Goal: Task Accomplishment & Management: Manage account settings

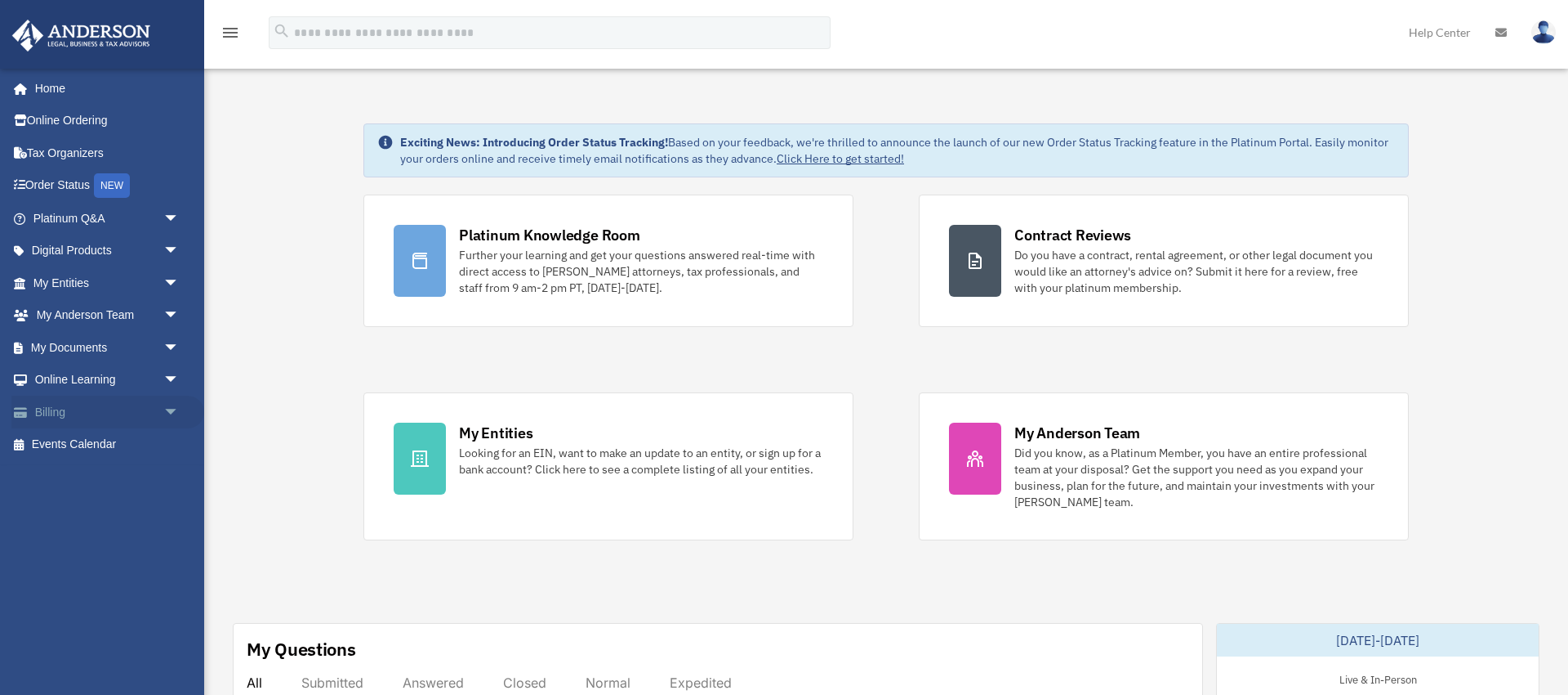
click at [172, 412] on span "arrow_drop_down" at bounding box center [180, 411] width 32 height 33
click at [111, 483] on link "Past Invoices" at bounding box center [113, 477] width 181 height 32
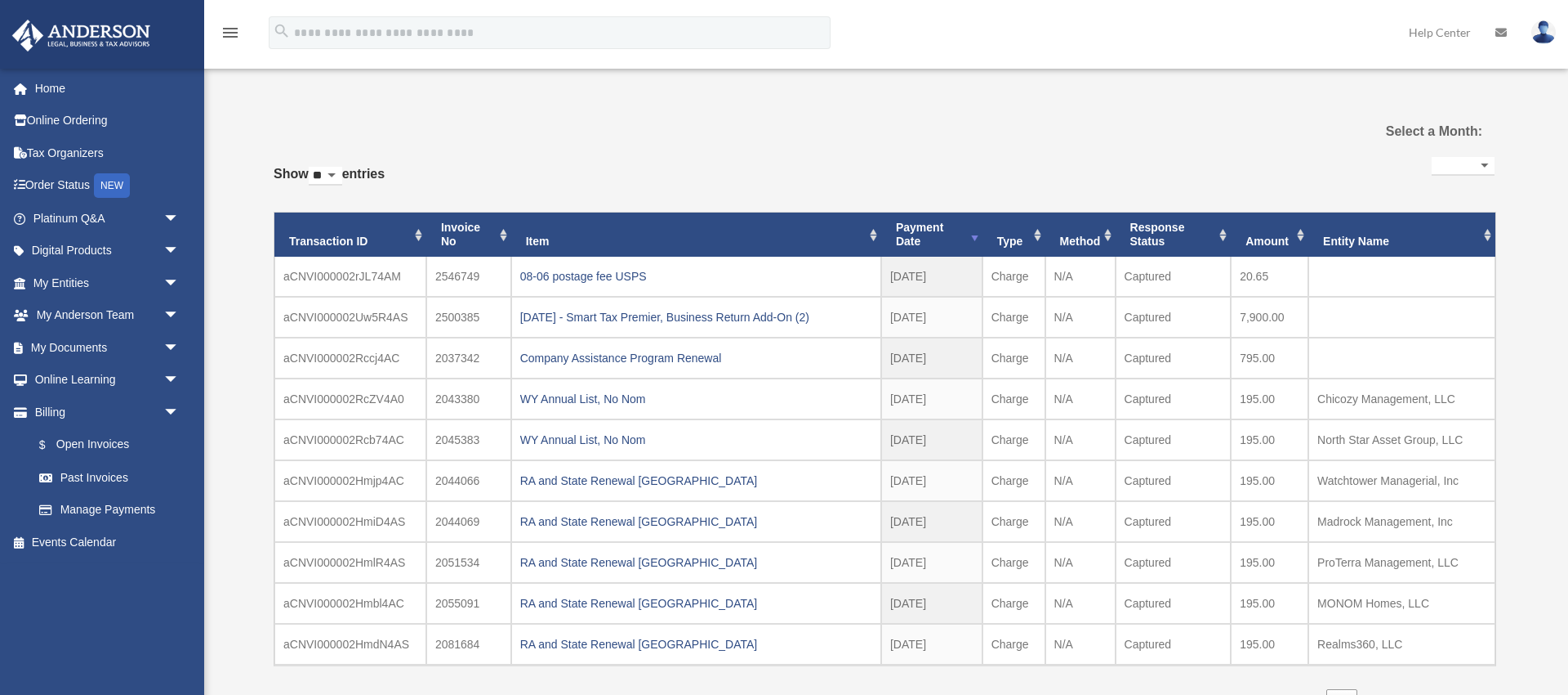
select select
click at [340, 175] on select "** ** ** ***" at bounding box center [325, 176] width 33 height 19
select select "***"
click at [312, 167] on select "** ** ** ***" at bounding box center [325, 176] width 33 height 19
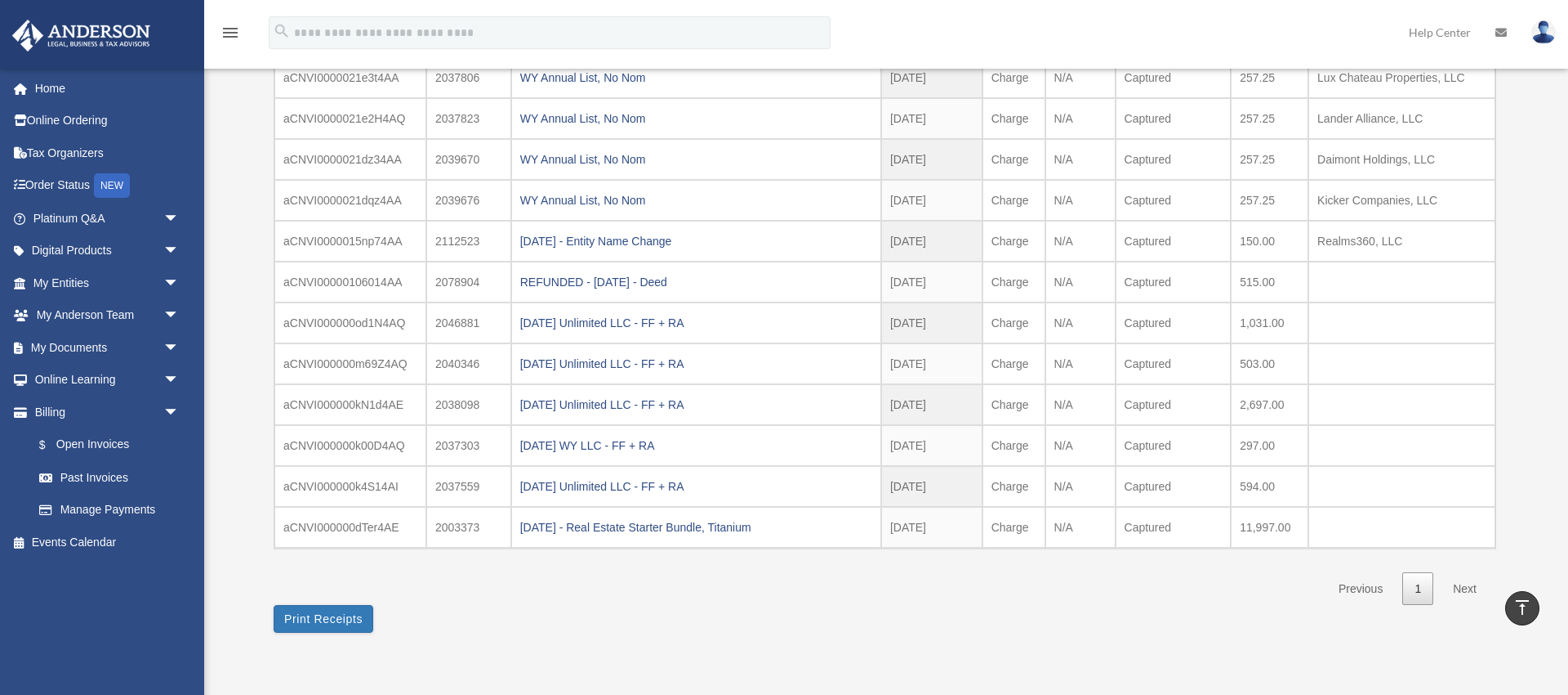
scroll to position [691, 0]
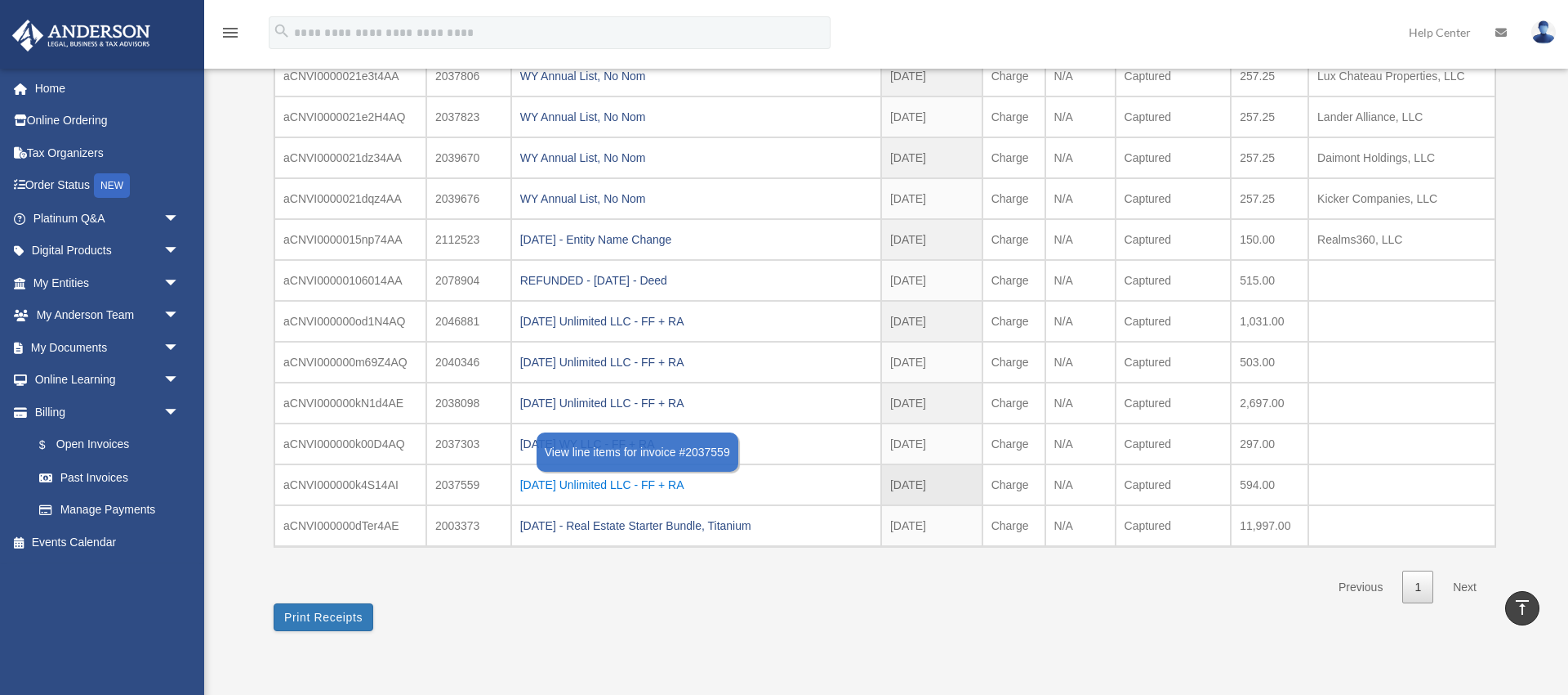
click at [586, 486] on div "[DATE] Unlimited LLC - FF + RA" at bounding box center [696, 485] width 352 height 23
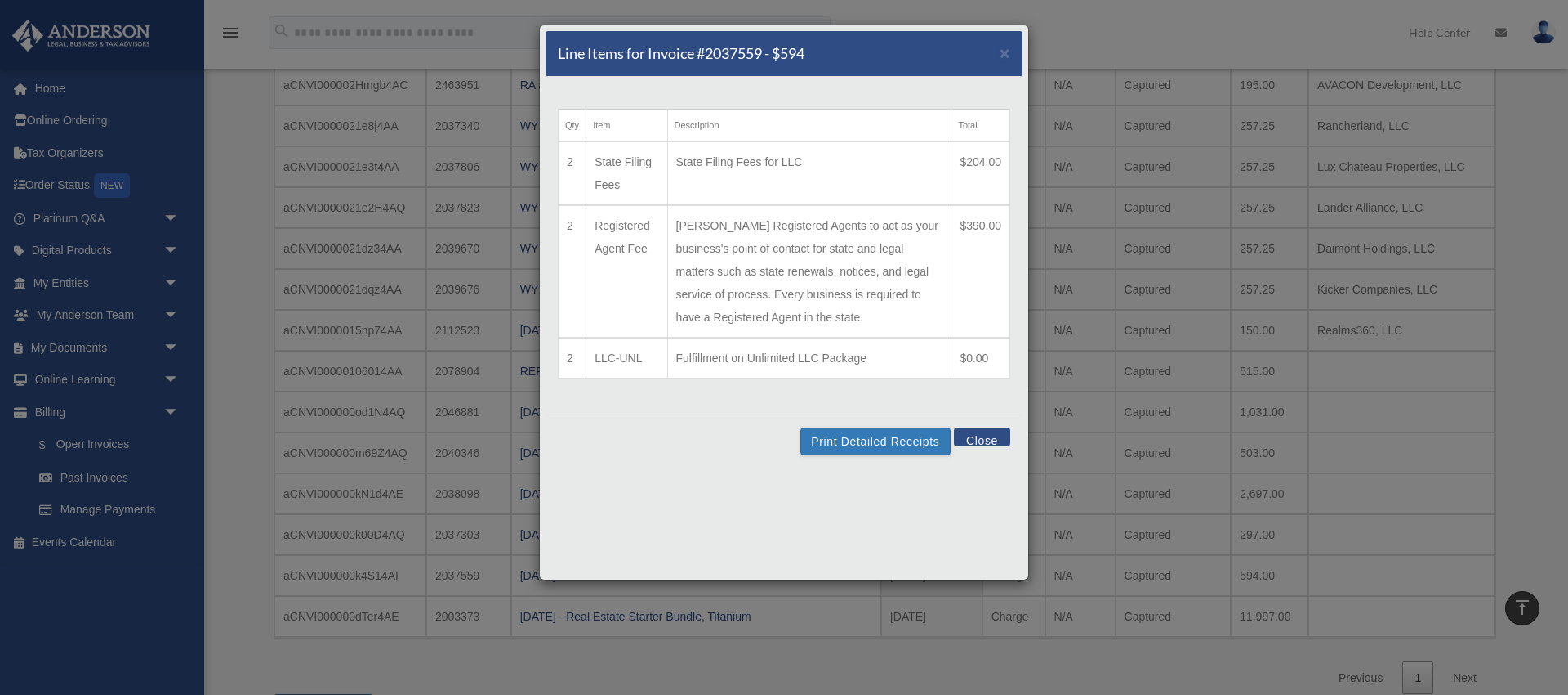
scroll to position [602, 0]
click at [1010, 58] on span "×" at bounding box center [1004, 53] width 10 height 19
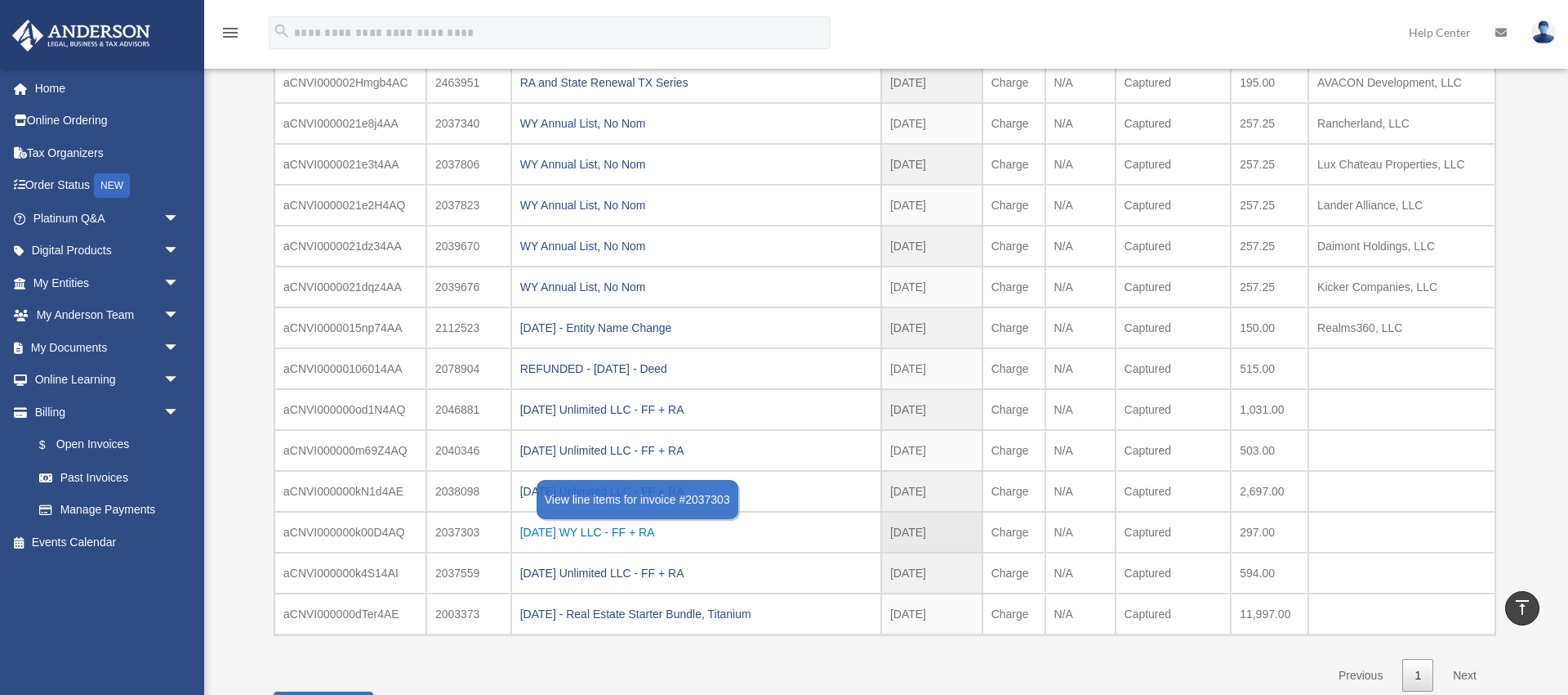
click at [640, 530] on div "[DATE] WY LLC - FF + RA" at bounding box center [696, 531] width 352 height 23
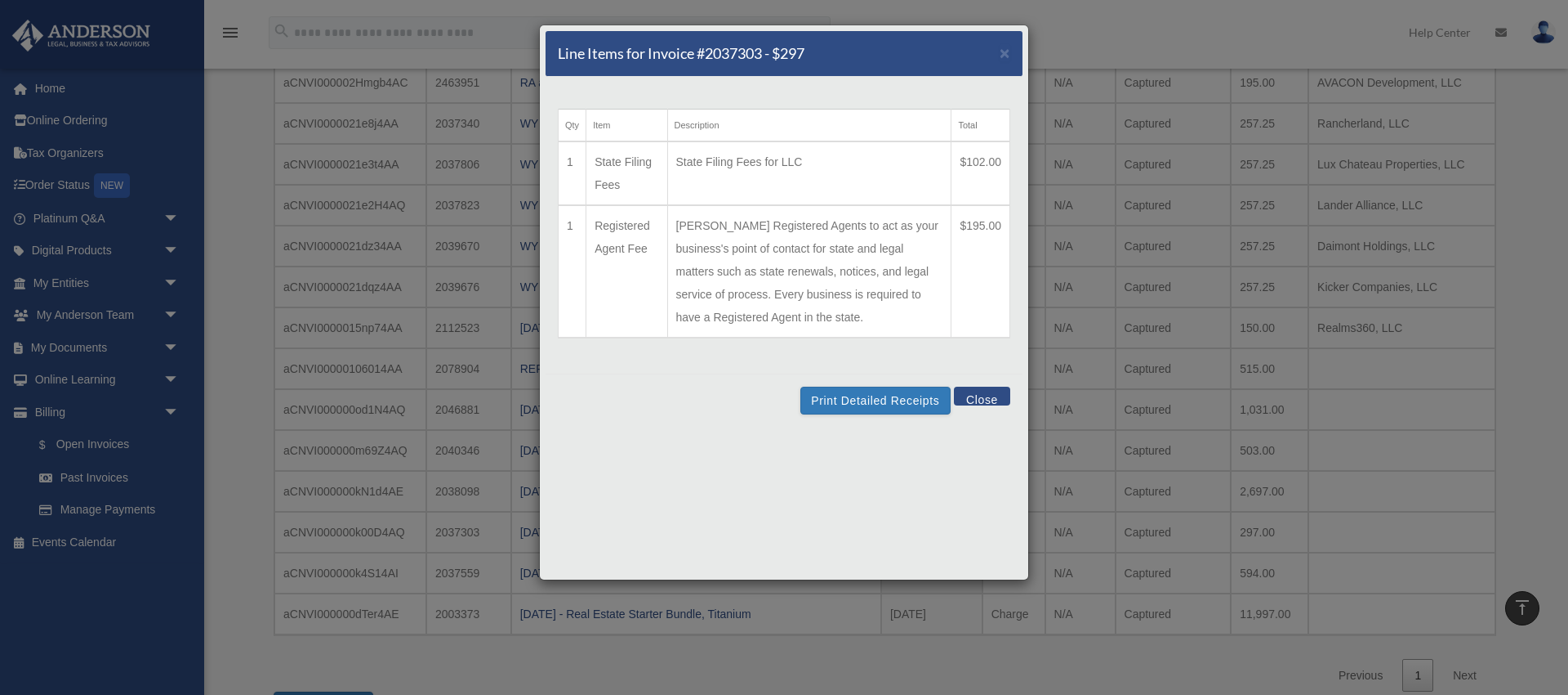
click at [943, 45] on div "Line Items for Invoice #2037303 - $297 ×" at bounding box center [784, 54] width 477 height 46
click at [1003, 55] on span "×" at bounding box center [1004, 53] width 10 height 19
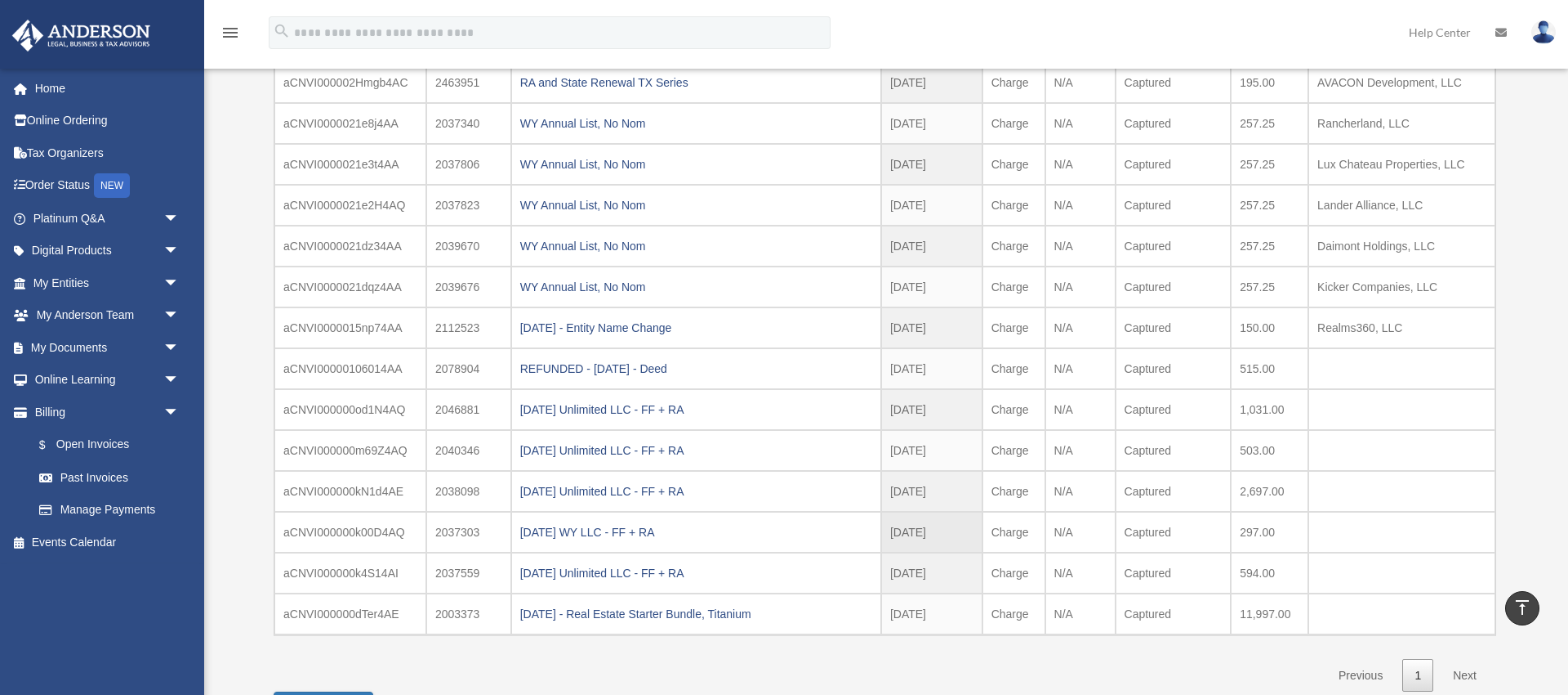
click at [469, 531] on td "2037303" at bounding box center [469, 532] width 85 height 41
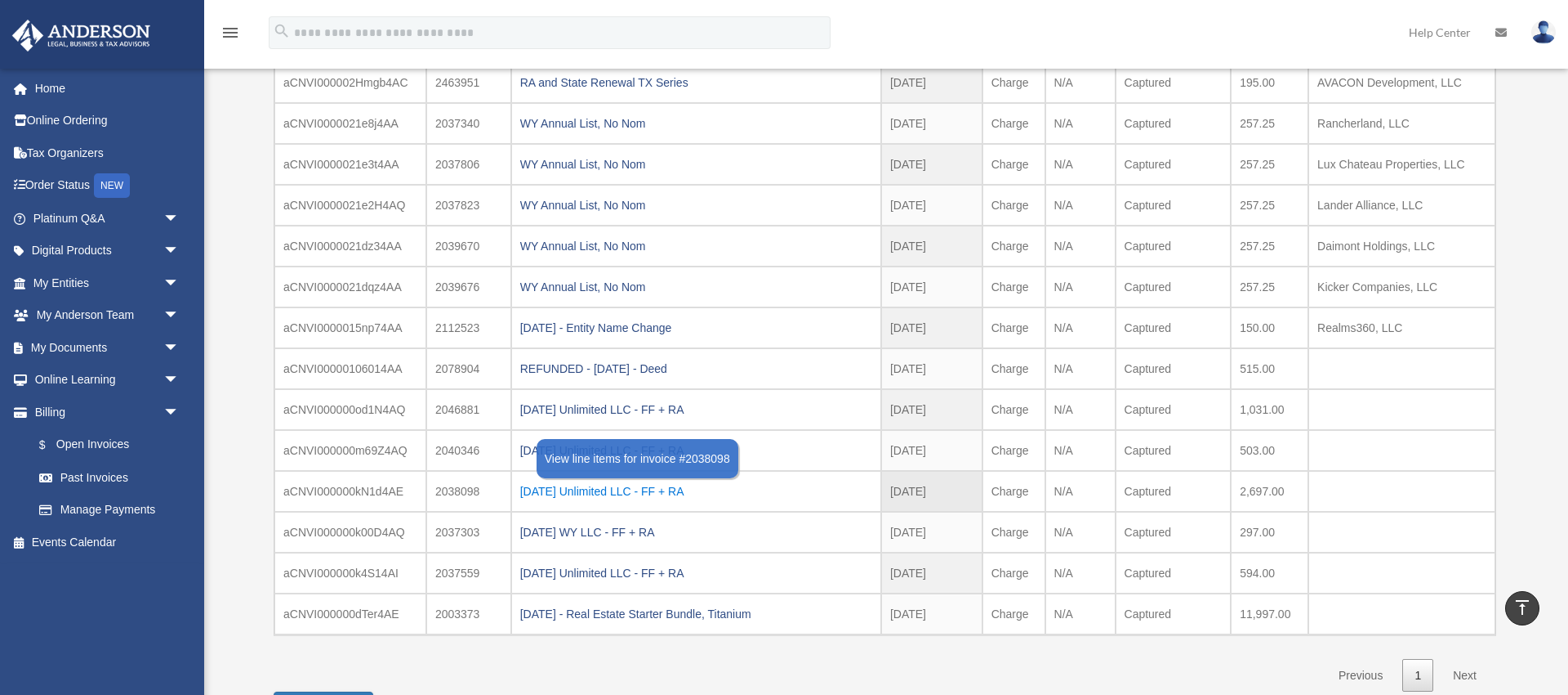
click at [604, 491] on div "[DATE] Unlimited LLC - FF + RA" at bounding box center [696, 491] width 352 height 23
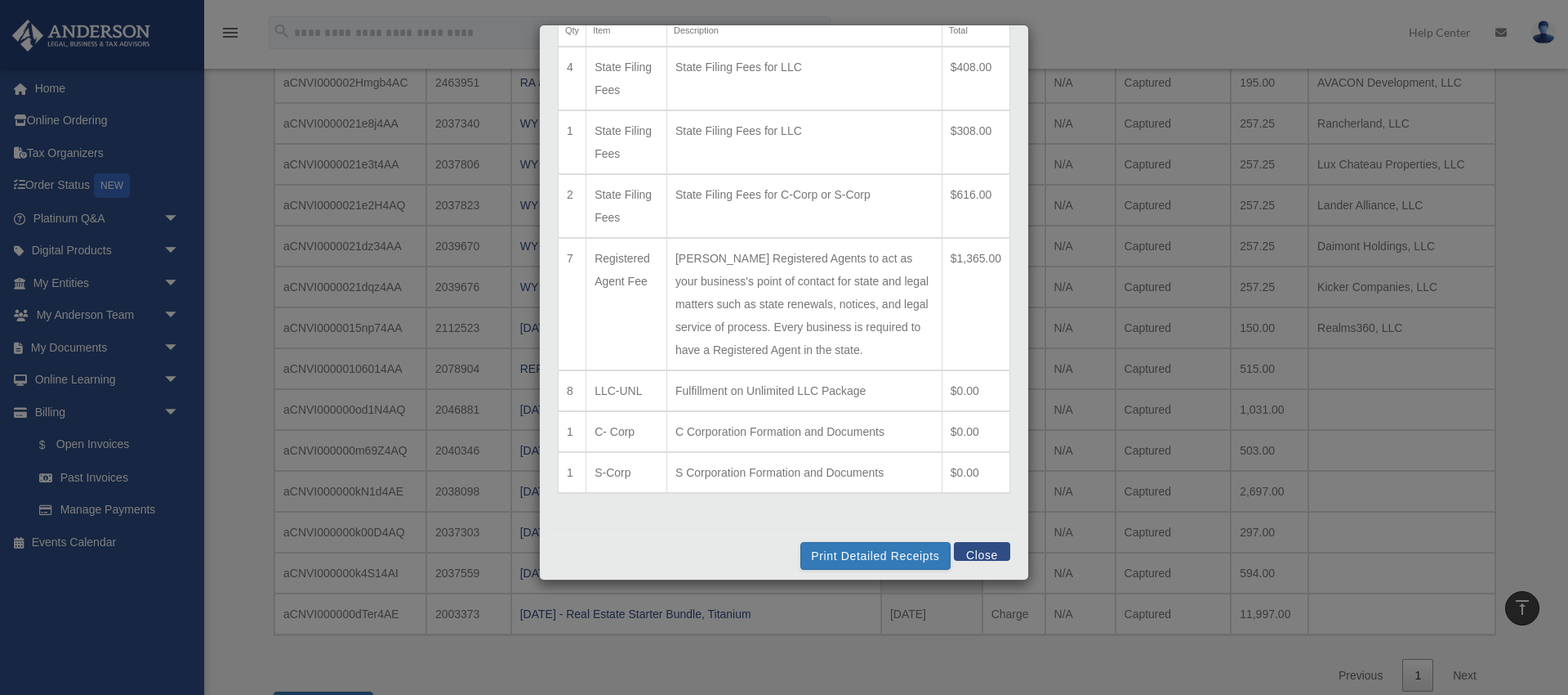
scroll to position [96, 0]
click at [994, 579] on div "Line Items for Invoice #2038098 - $2697 × Qty Item Description Total 4 State Fi…" at bounding box center [784, 302] width 490 height 555
drag, startPoint x: 993, startPoint y: 577, endPoint x: 976, endPoint y: 637, distance: 62.4
click at [991, 642] on div "Line Items for Invoice #2038098 - $2697 × Qty Item Description Total 4 State Fi…" at bounding box center [784, 348] width 1568 height 695
click at [880, 552] on button "Print Detailed Receipts" at bounding box center [875, 554] width 150 height 28
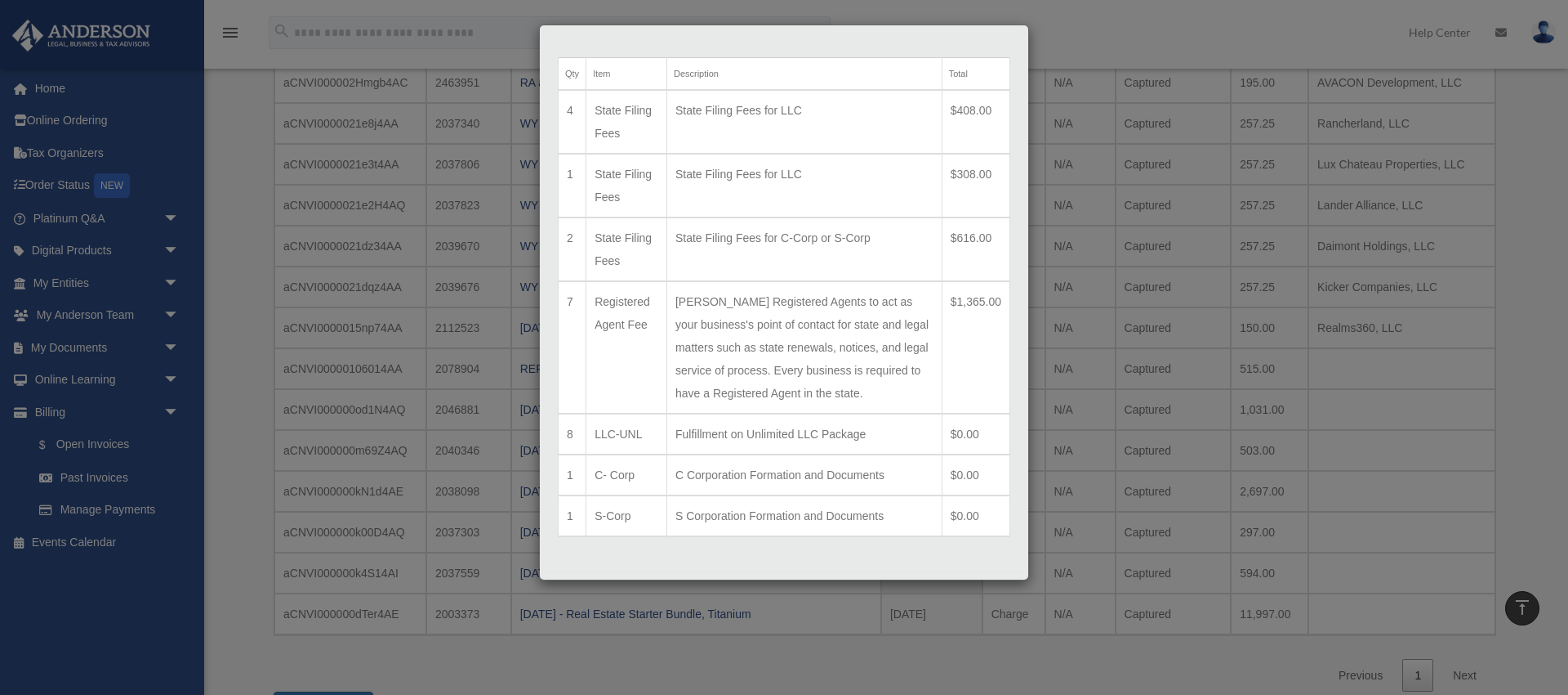
scroll to position [53, 0]
click at [506, 458] on div "Line Items for Invoice #2038098 - $2697 × Qty Item Description Total 4 State Fi…" at bounding box center [784, 348] width 1568 height 695
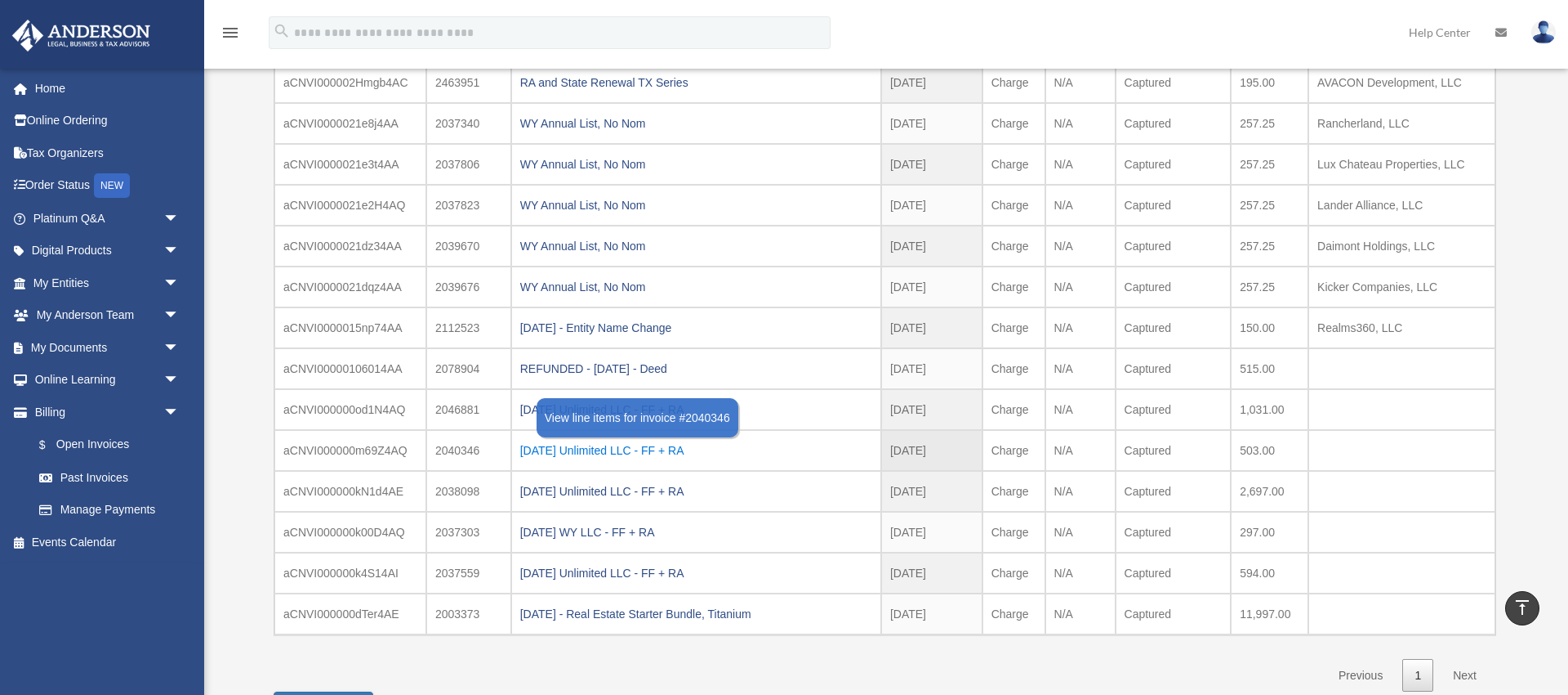
click at [598, 449] on div "[DATE] Unlimited LLC - FF + RA" at bounding box center [696, 450] width 352 height 23
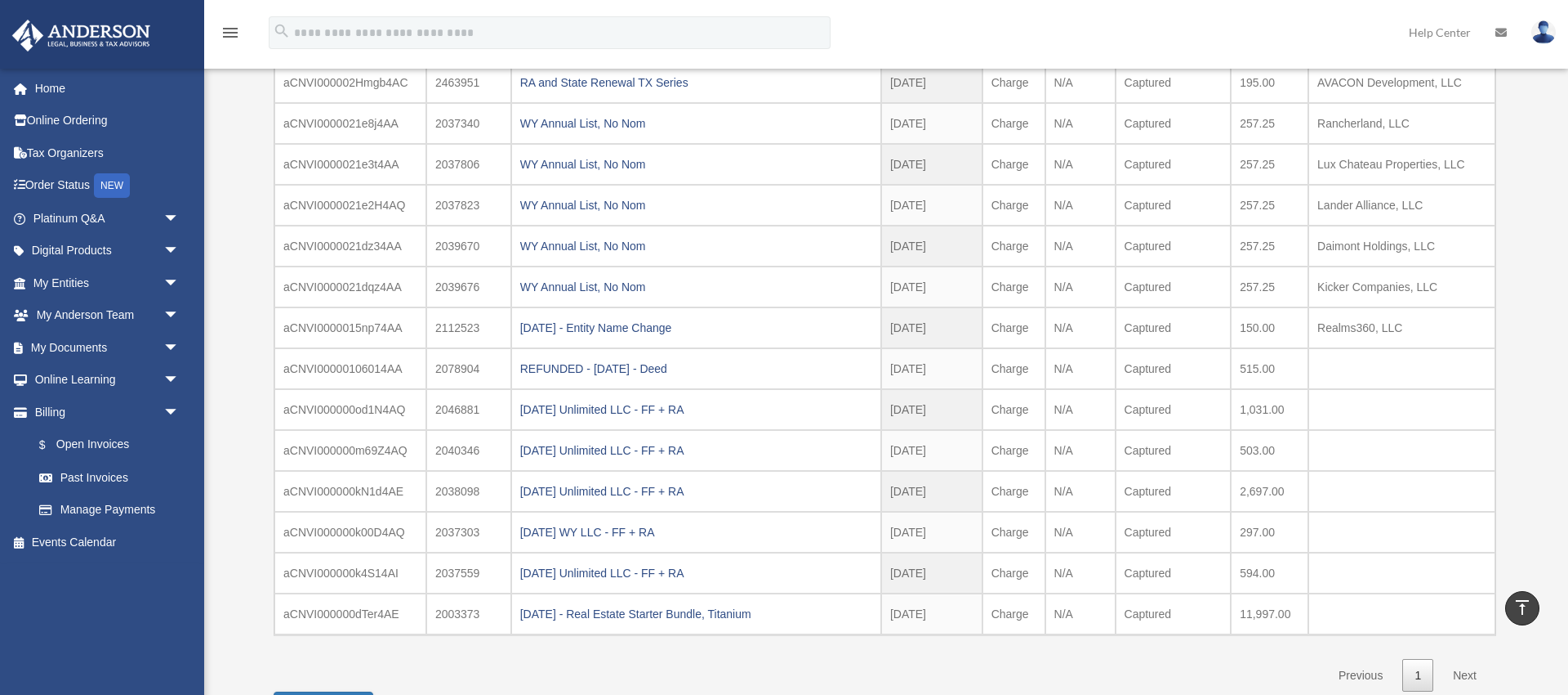
scroll to position [0, 0]
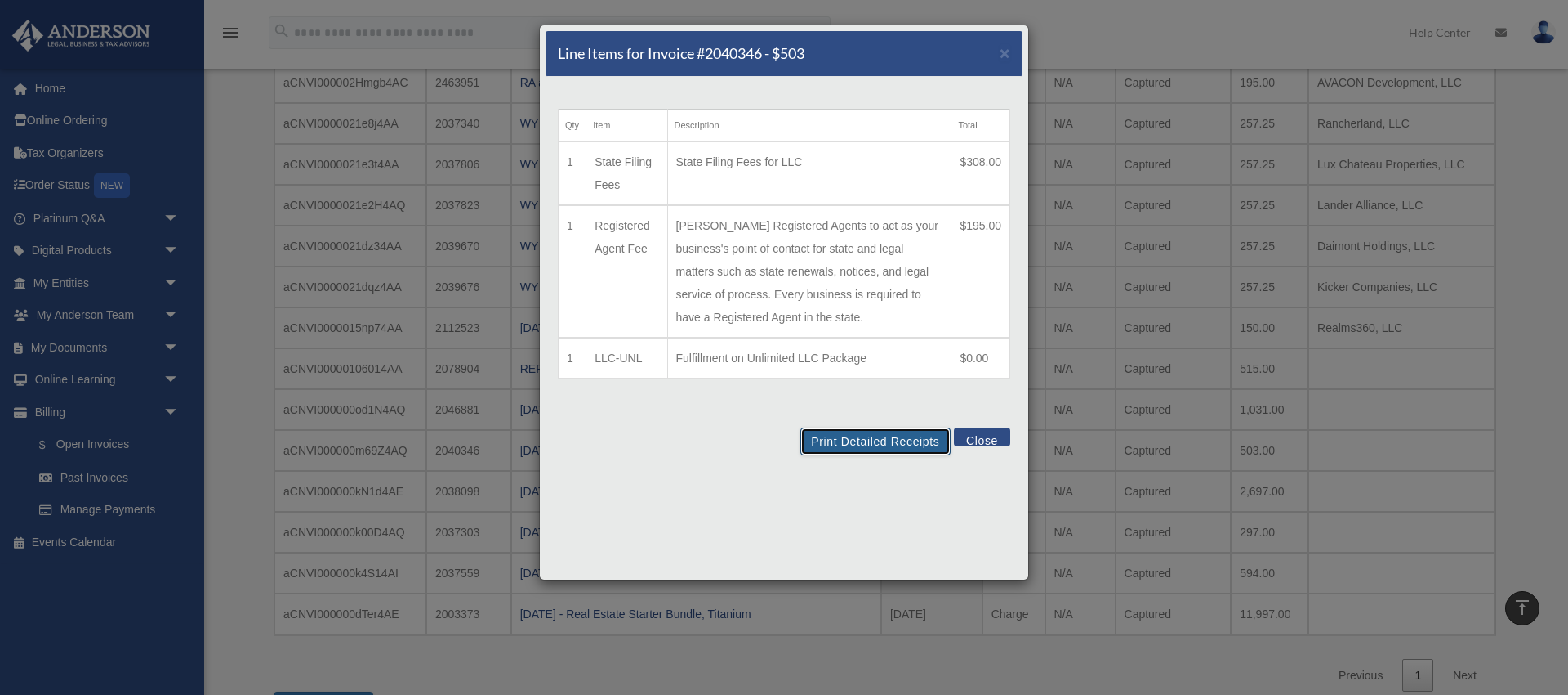
click at [885, 444] on button "Print Detailed Receipts" at bounding box center [875, 441] width 150 height 28
click at [489, 461] on div "Line Items for Invoice #2040346 - $503 × Qty Item Description Total 1 State Fil…" at bounding box center [784, 348] width 1568 height 695
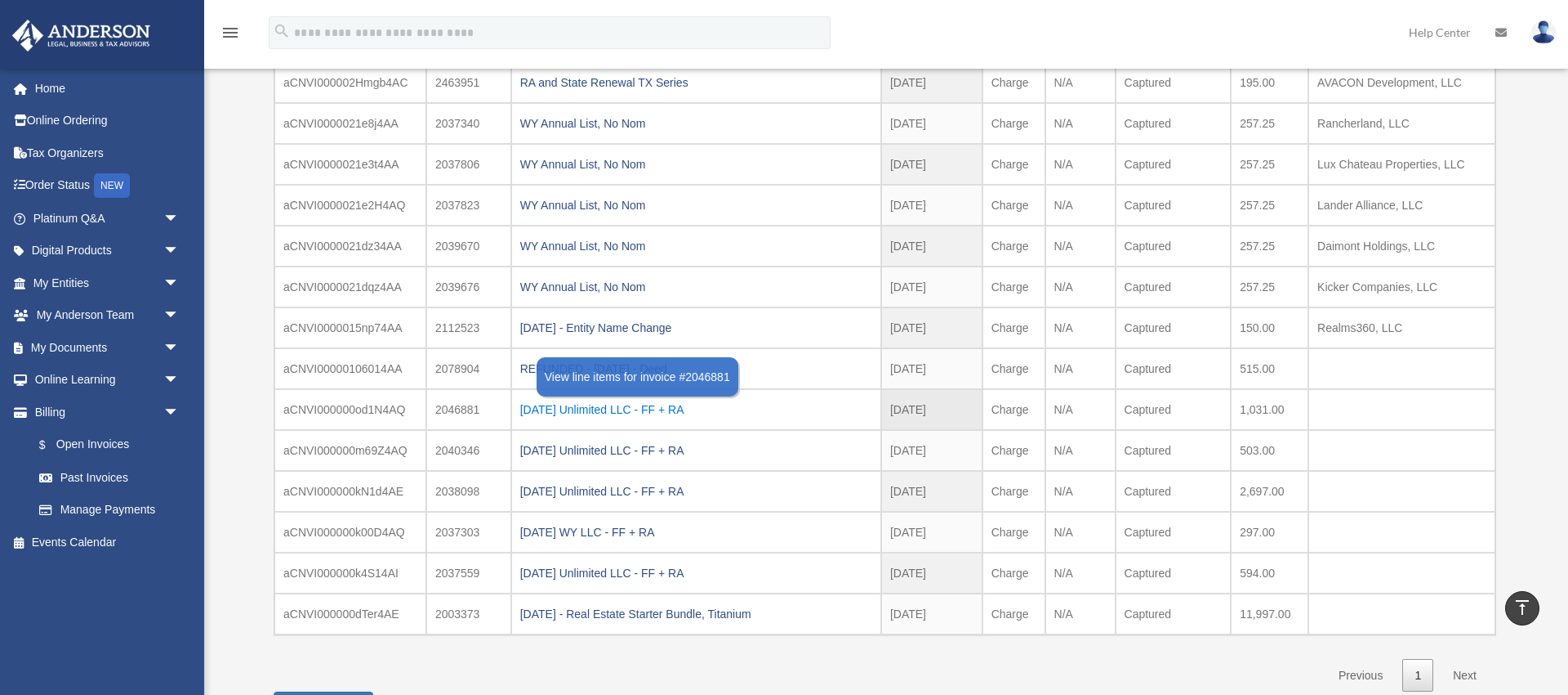
click at [566, 405] on div "[DATE] Unlimited LLC - FF + RA" at bounding box center [696, 409] width 352 height 23
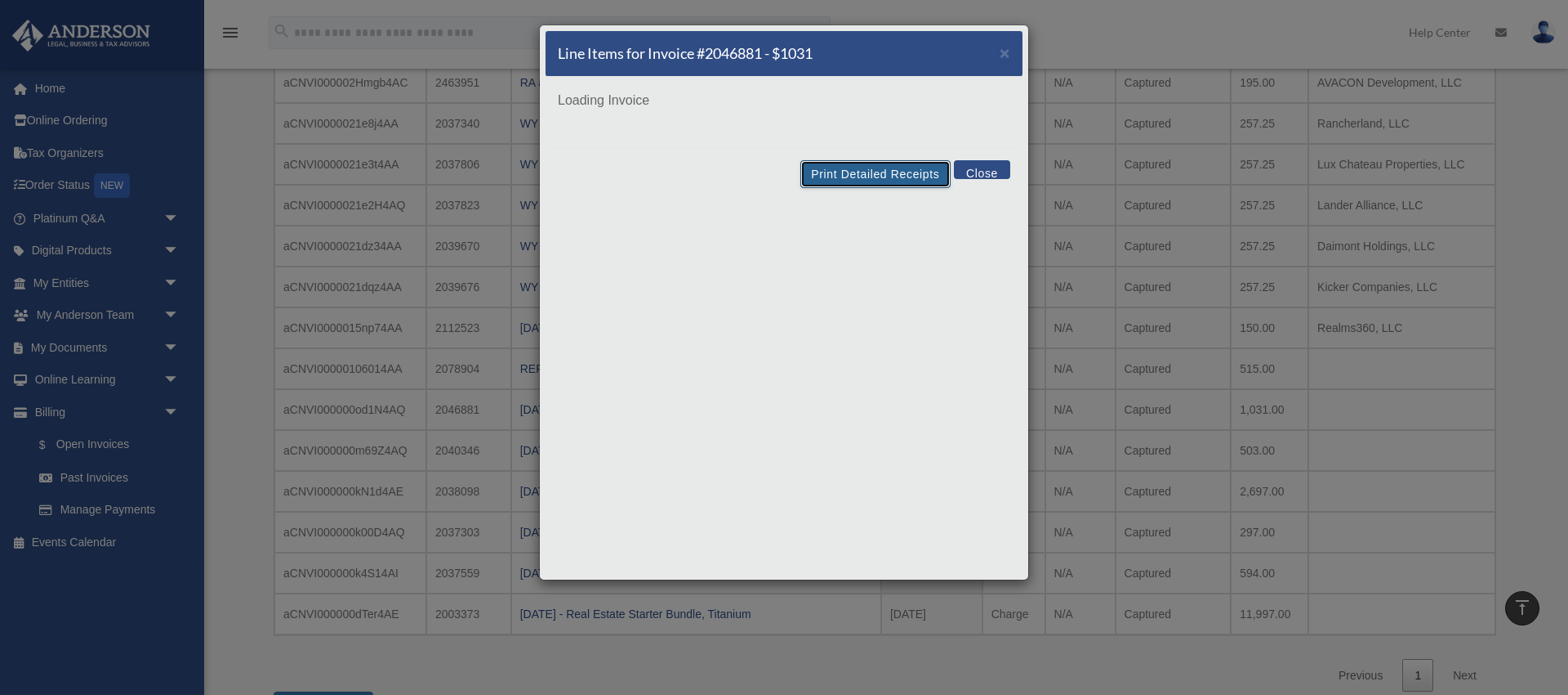
click at [878, 181] on div "Line Items for Invoice #2046881 - $1031 × Loading Invoice Print Detailed Receip…" at bounding box center [784, 302] width 490 height 555
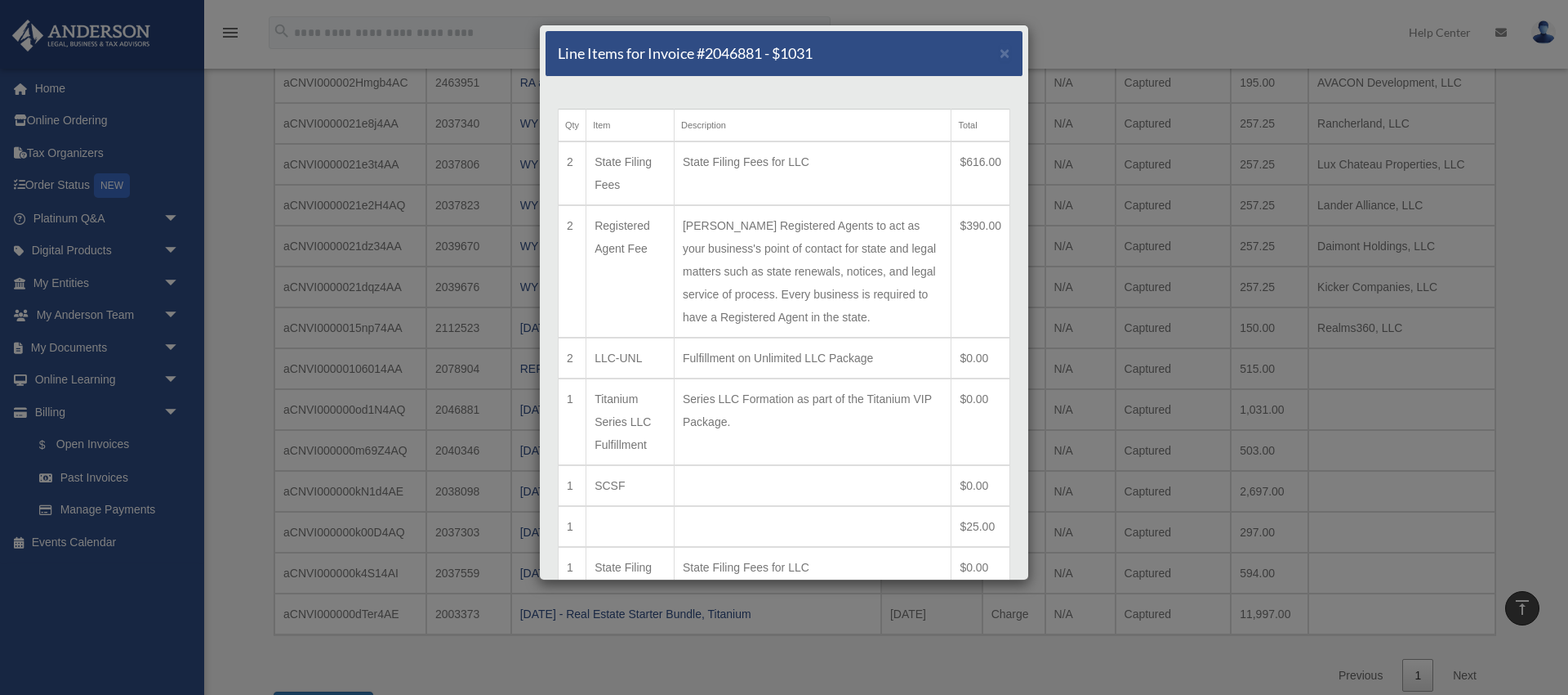
click at [872, 219] on td "[PERSON_NAME] Registered Agents to act as your business's point of contact for …" at bounding box center [812, 271] width 277 height 132
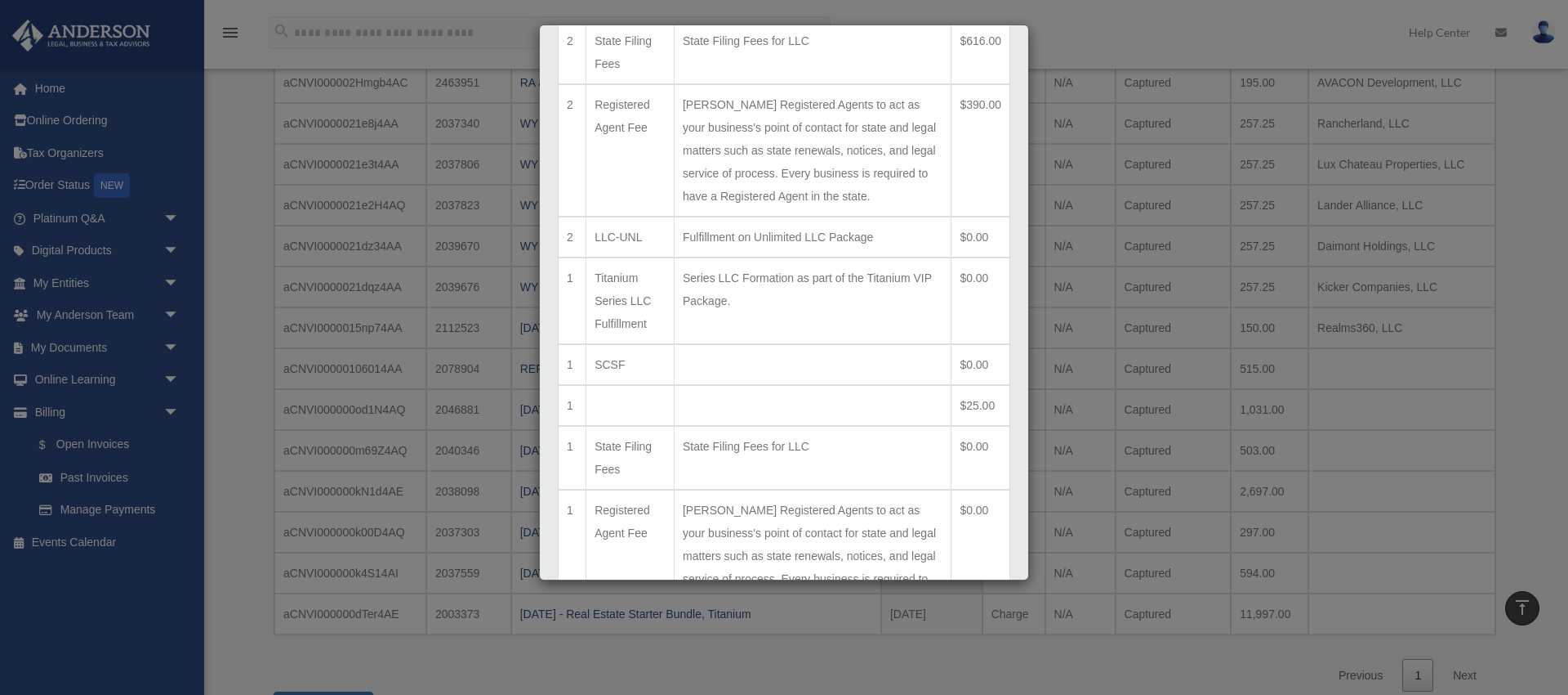
scroll to position [258, 0]
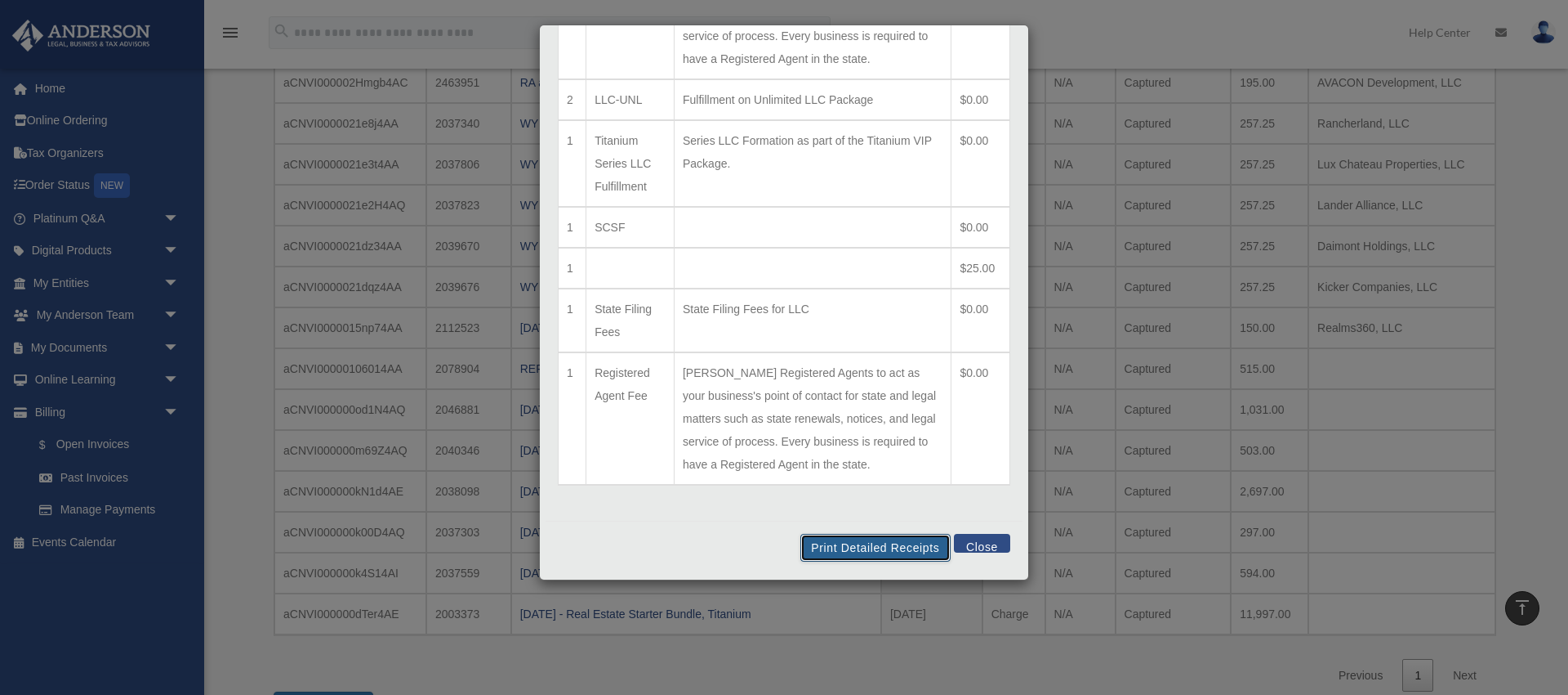
click at [890, 549] on button "Print Detailed Receipts" at bounding box center [875, 548] width 150 height 28
click at [993, 544] on button "Close" at bounding box center [982, 543] width 56 height 19
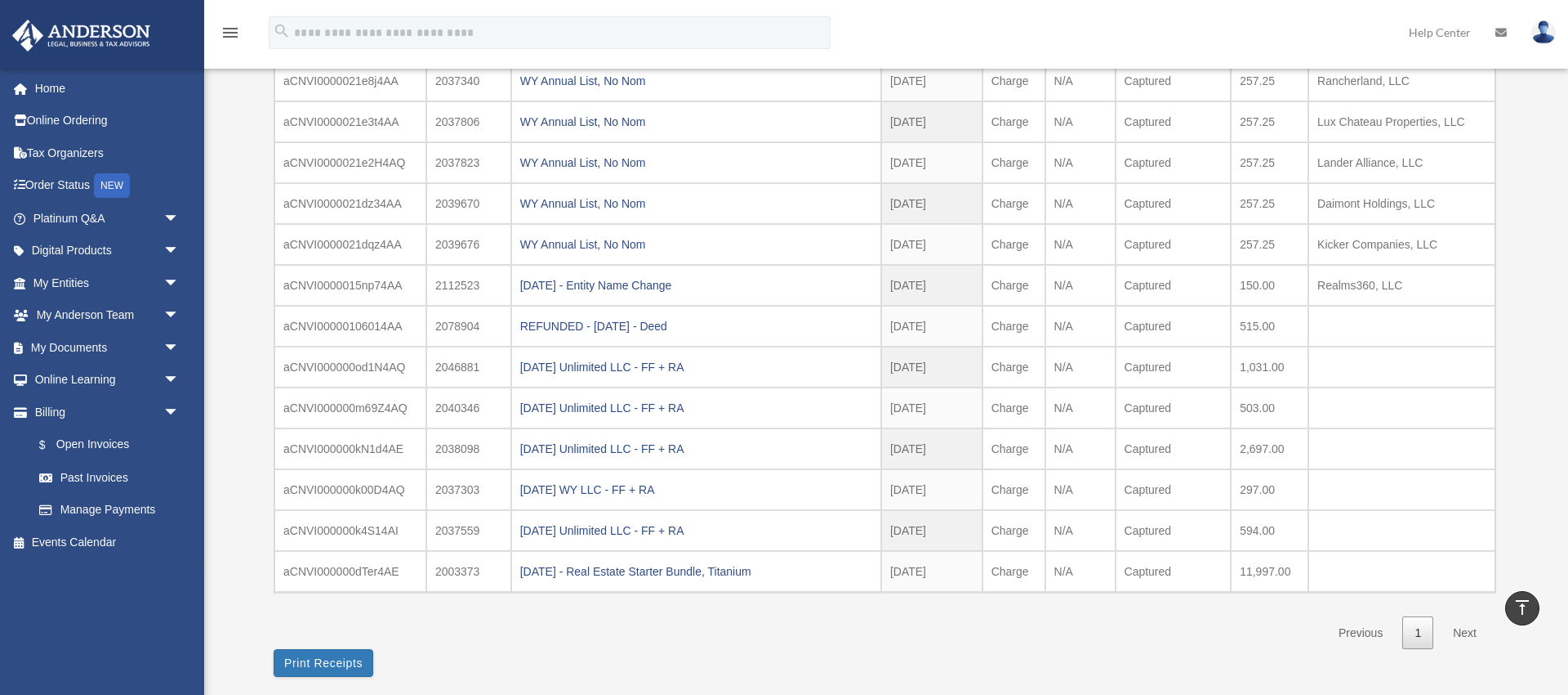
scroll to position [823, 0]
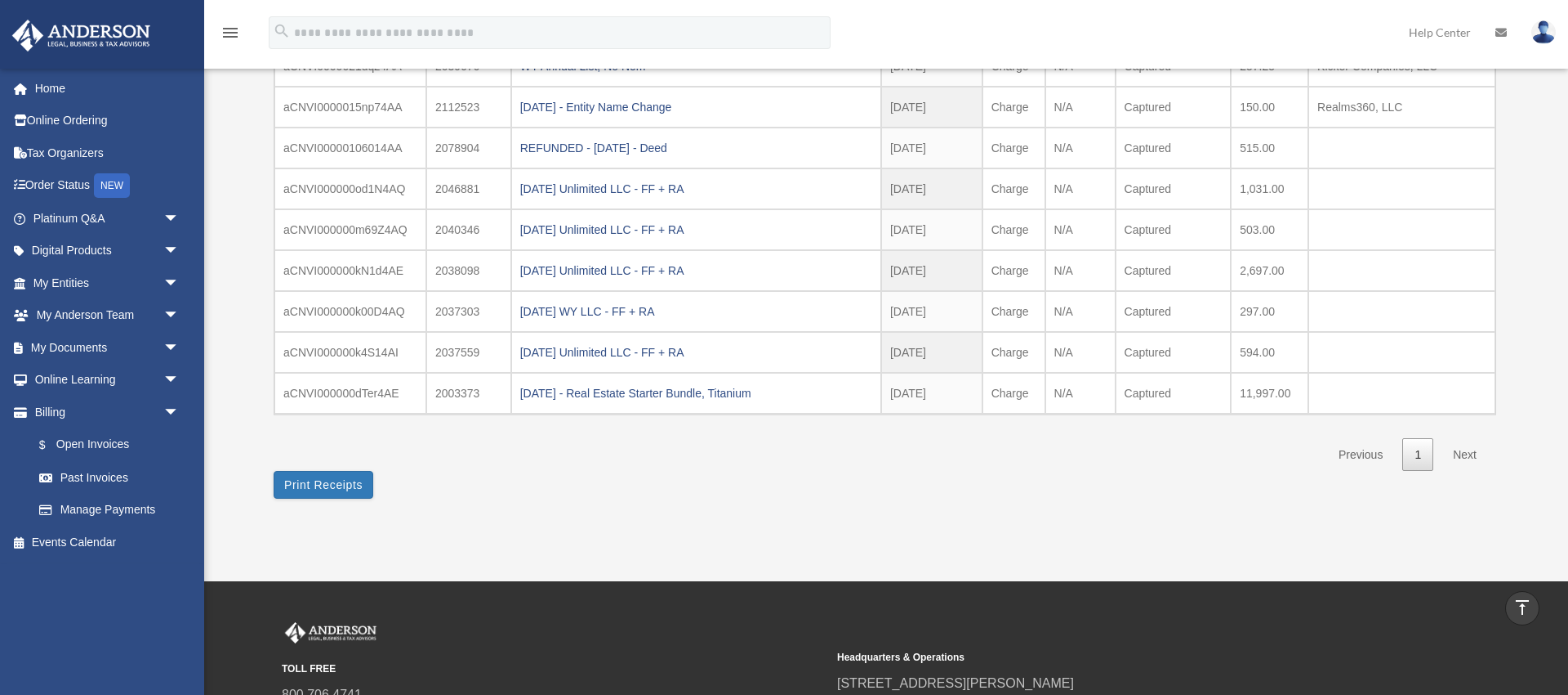
click at [1465, 457] on link "Next" at bounding box center [1465, 454] width 49 height 33
click at [1466, 455] on link "Next" at bounding box center [1465, 454] width 49 height 33
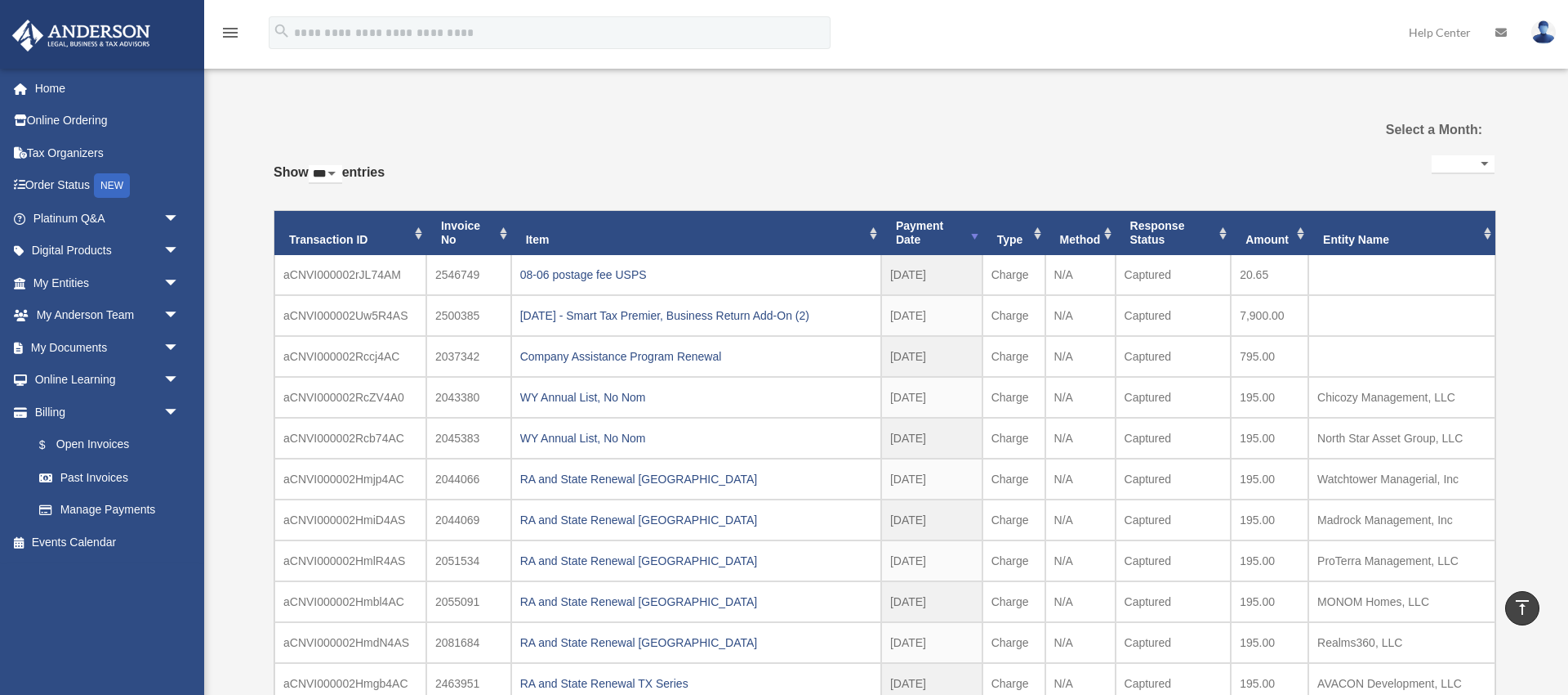
scroll to position [0, 0]
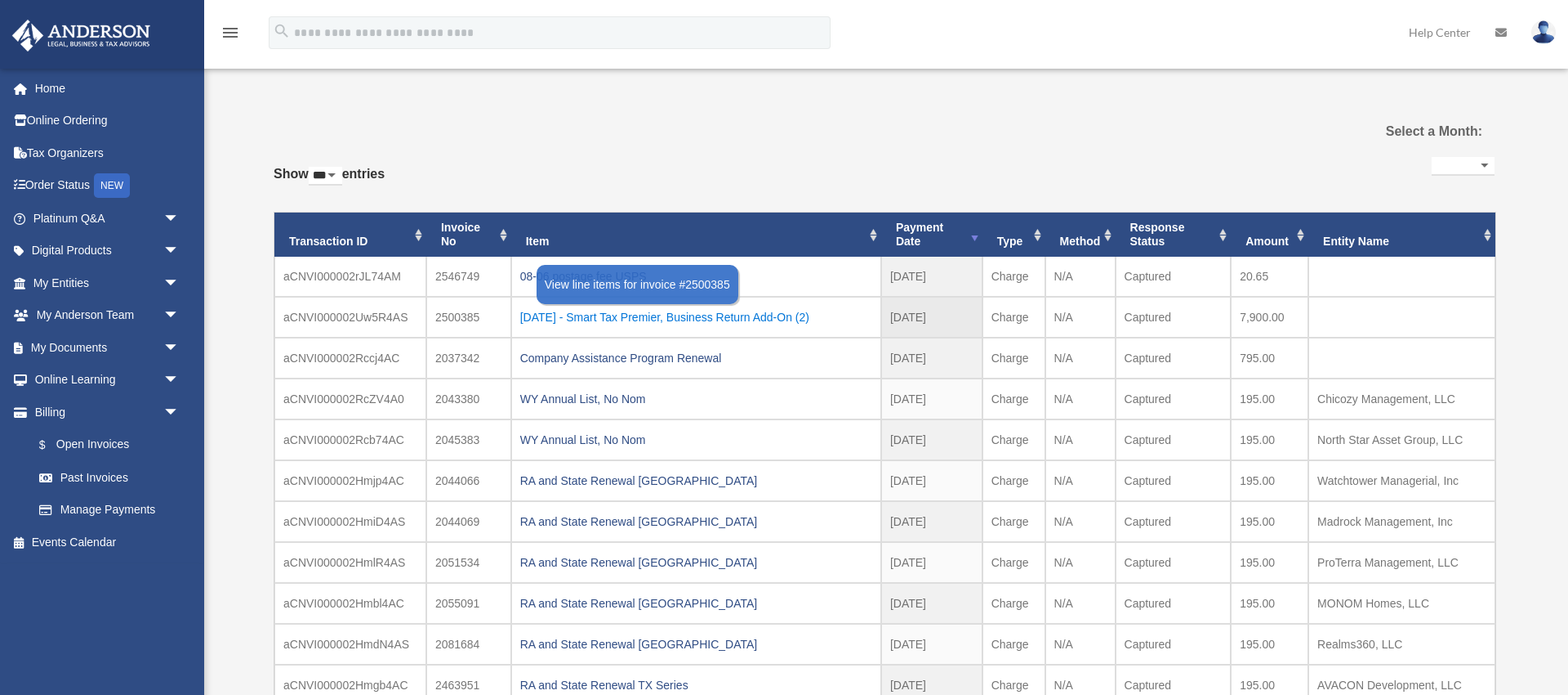
click at [728, 318] on div "[DATE] - Smart Tax Premier, Business Return Add-On (2)" at bounding box center [696, 317] width 352 height 23
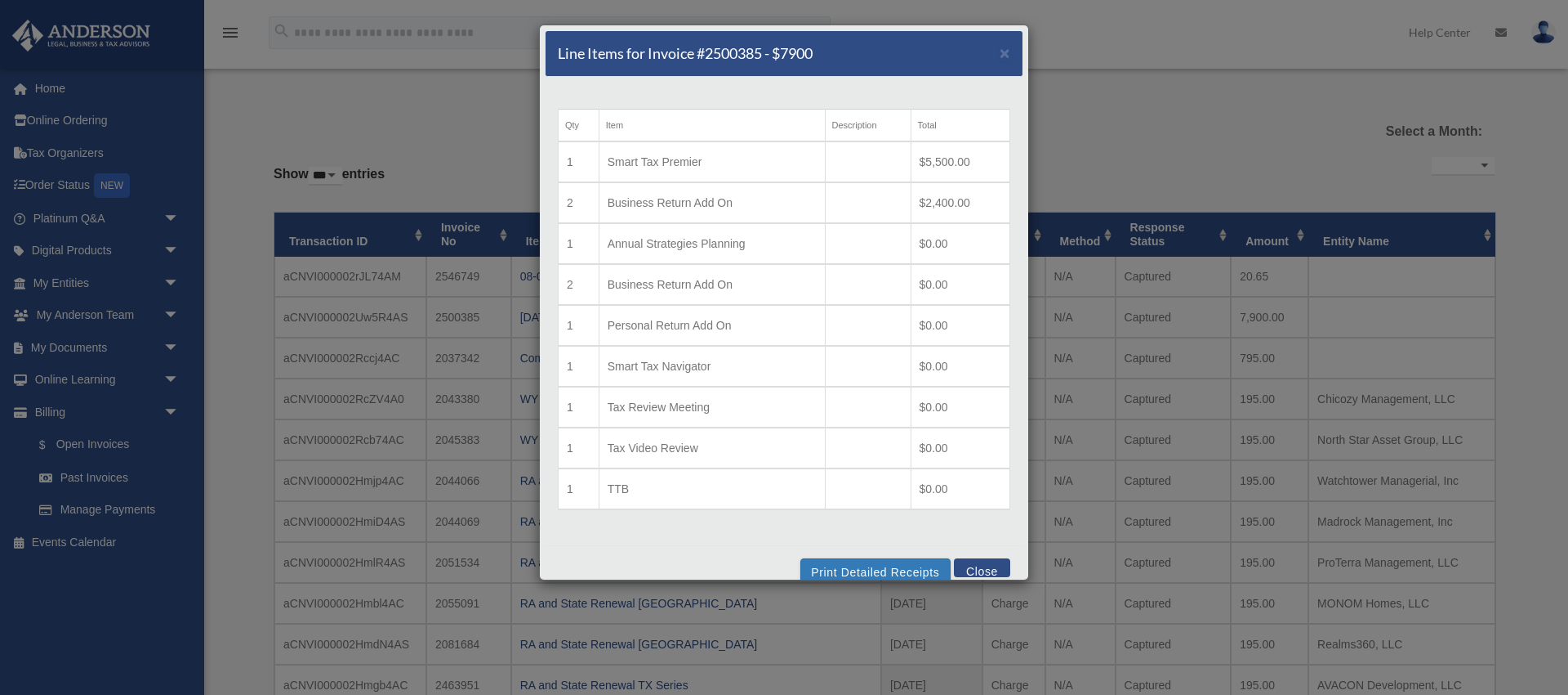
click at [985, 573] on button "Close" at bounding box center [982, 567] width 56 height 19
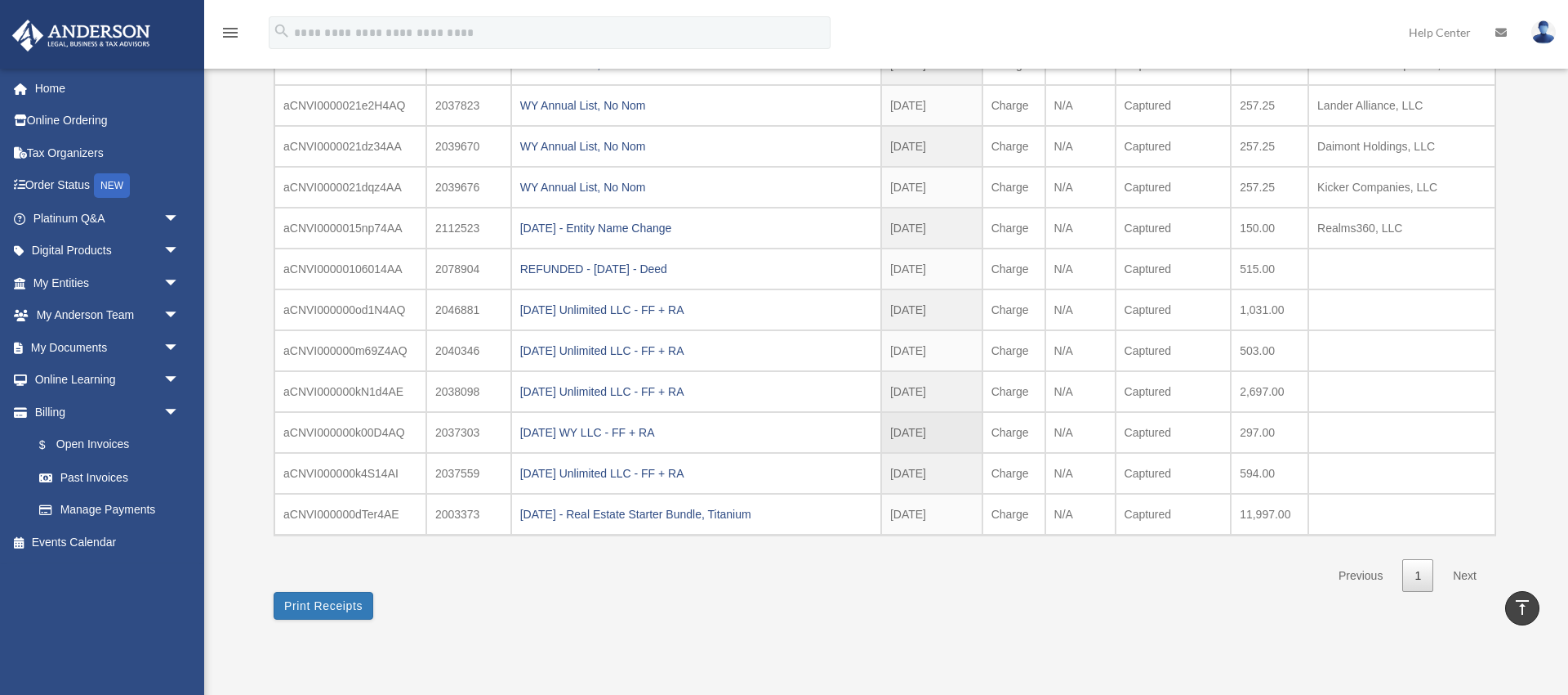
scroll to position [703, 0]
click at [575, 434] on div "[DATE] WY LLC - FF + RA" at bounding box center [696, 431] width 352 height 23
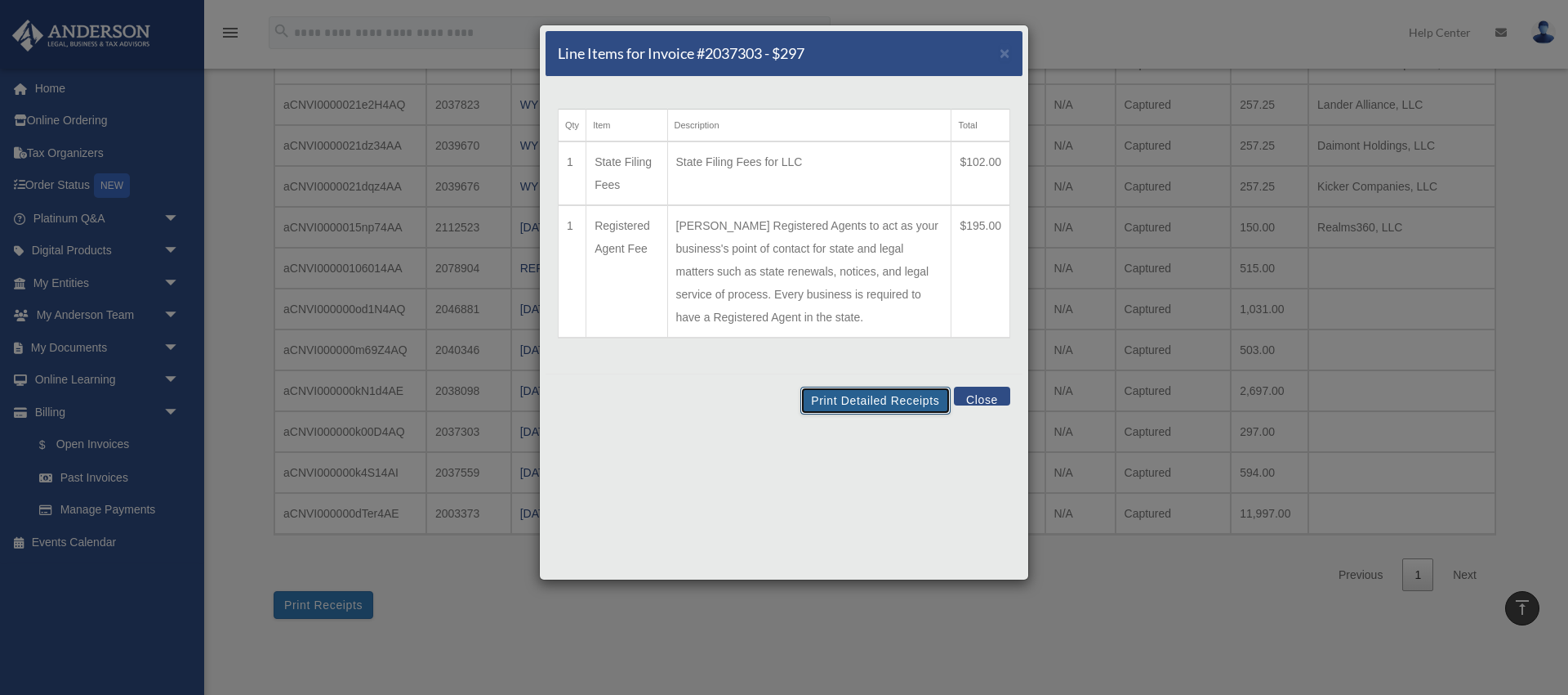
click at [904, 400] on button "Print Detailed Receipts" at bounding box center [875, 400] width 150 height 28
click at [987, 396] on button "Close" at bounding box center [982, 396] width 56 height 19
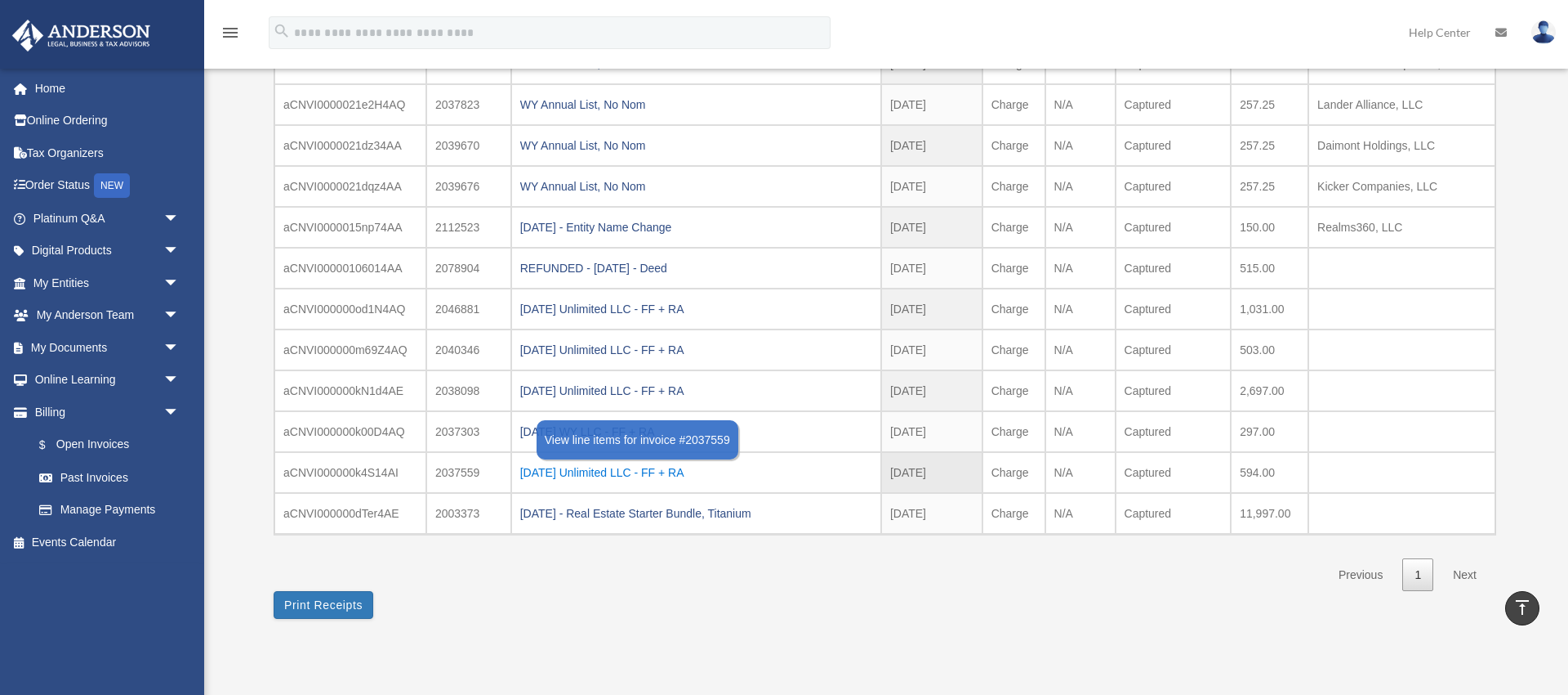
click at [591, 474] on div "[DATE] Unlimited LLC - FF + RA" at bounding box center [696, 472] width 352 height 23
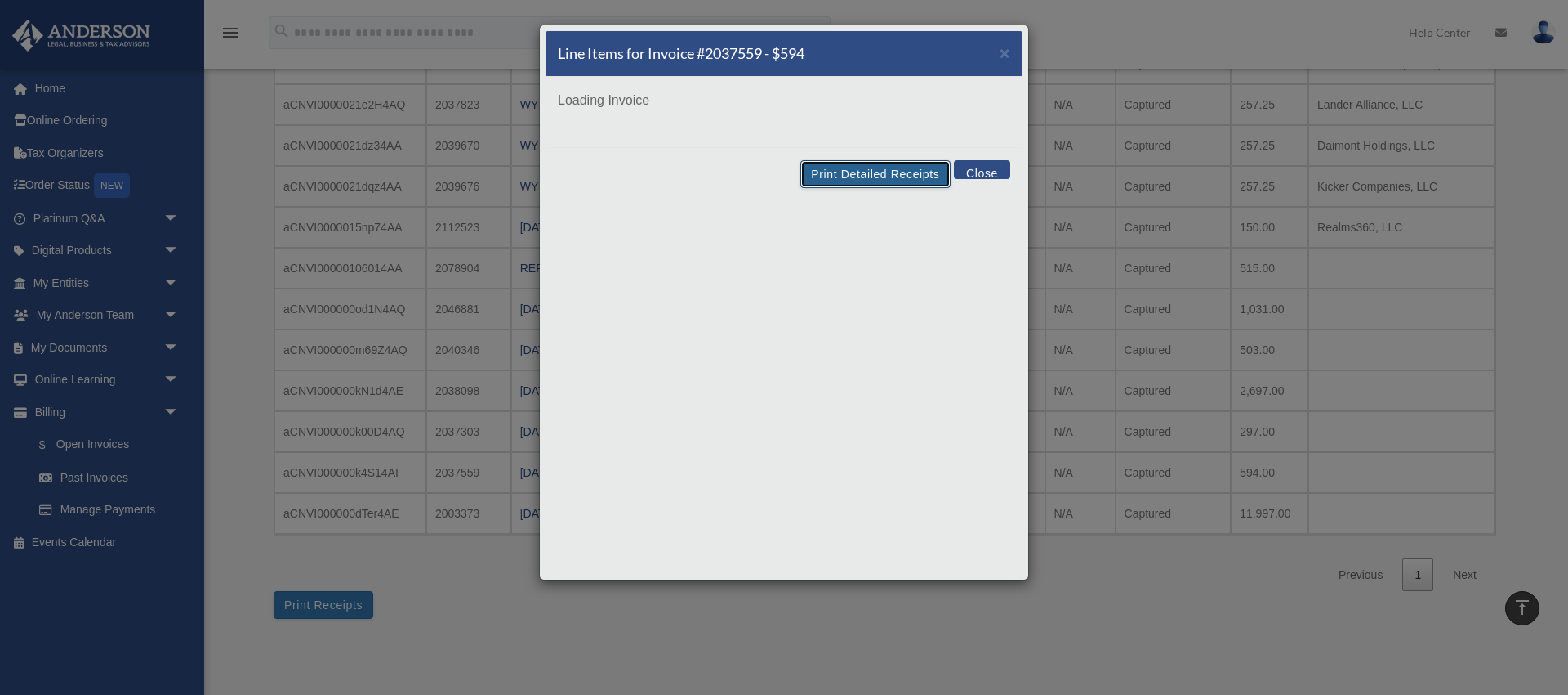
click at [878, 170] on button "Print Detailed Receipts" at bounding box center [875, 174] width 150 height 28
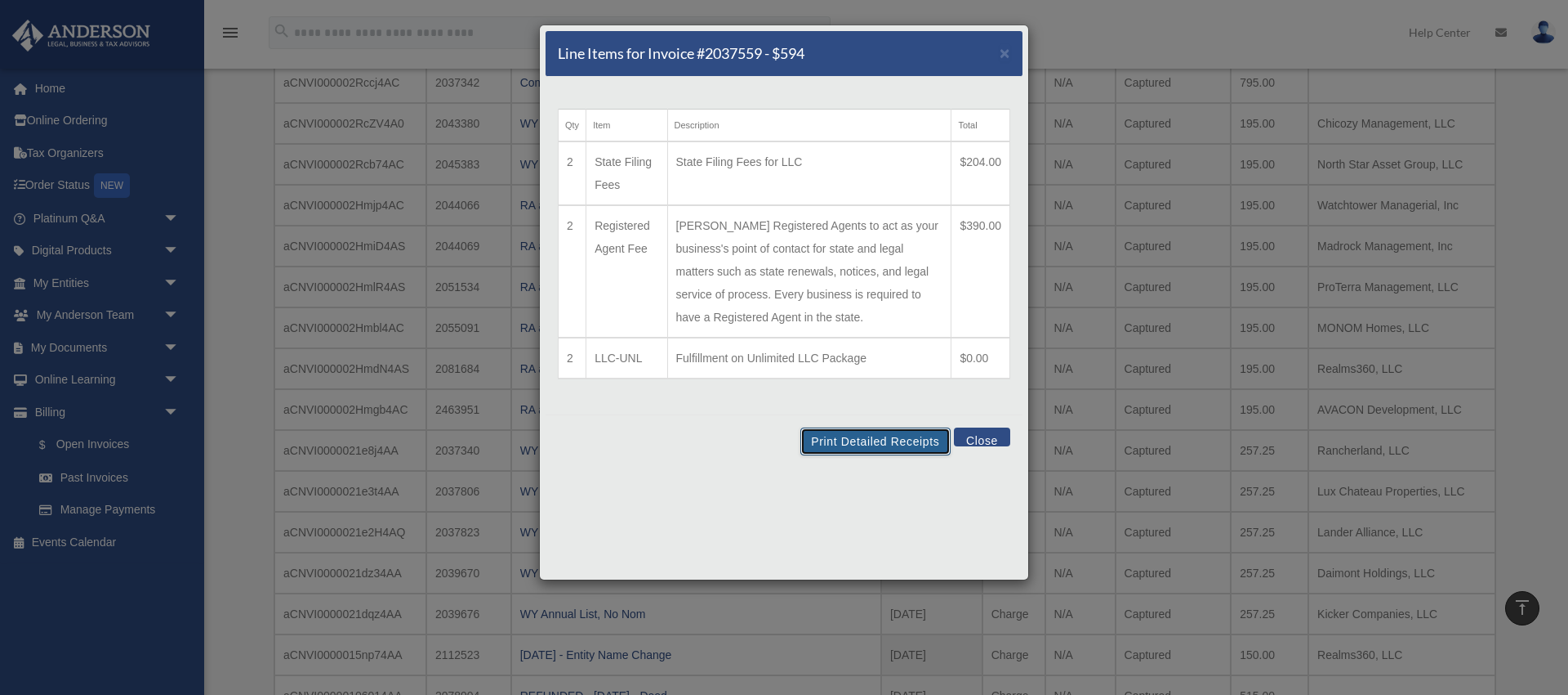
scroll to position [220, 0]
click at [897, 445] on button "Print Detailed Receipts" at bounding box center [875, 441] width 150 height 28
click at [980, 439] on button "Close" at bounding box center [982, 437] width 56 height 19
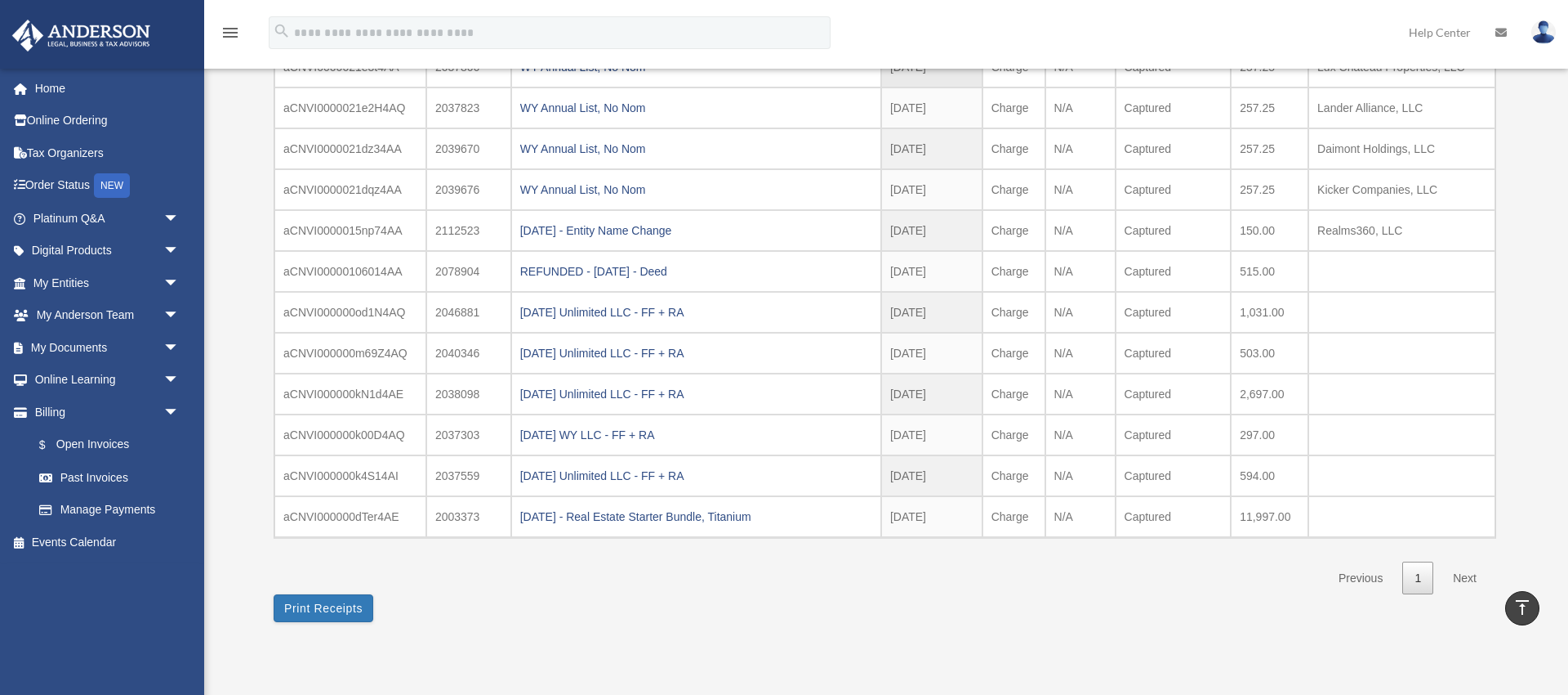
scroll to position [705, 0]
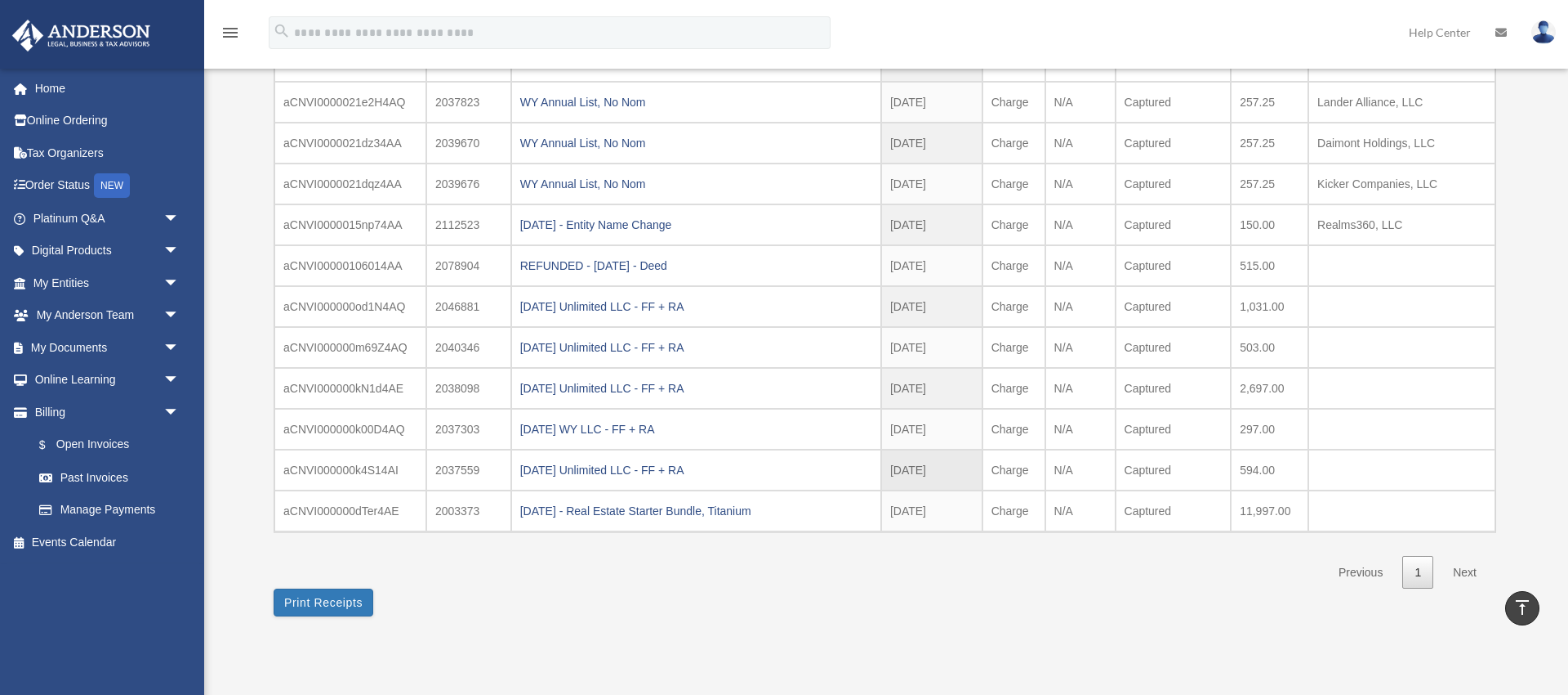
click at [491, 465] on td "2037559" at bounding box center [469, 470] width 85 height 41
